Goal: Navigation & Orientation: Go to known website

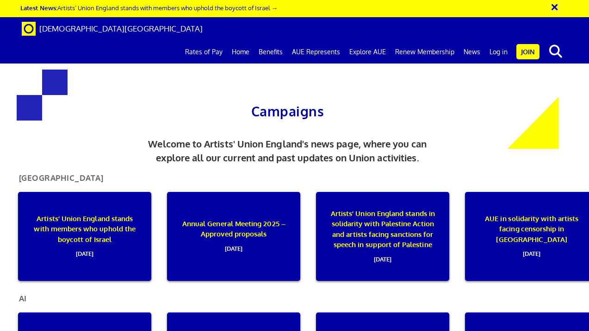
scroll to position [0, 2]
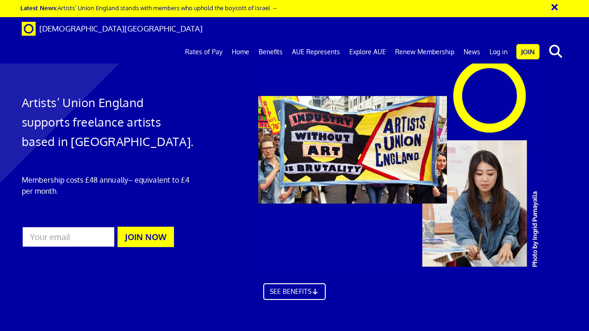
scroll to position [0, 2]
